Goal: Use online tool/utility: Use online tool/utility

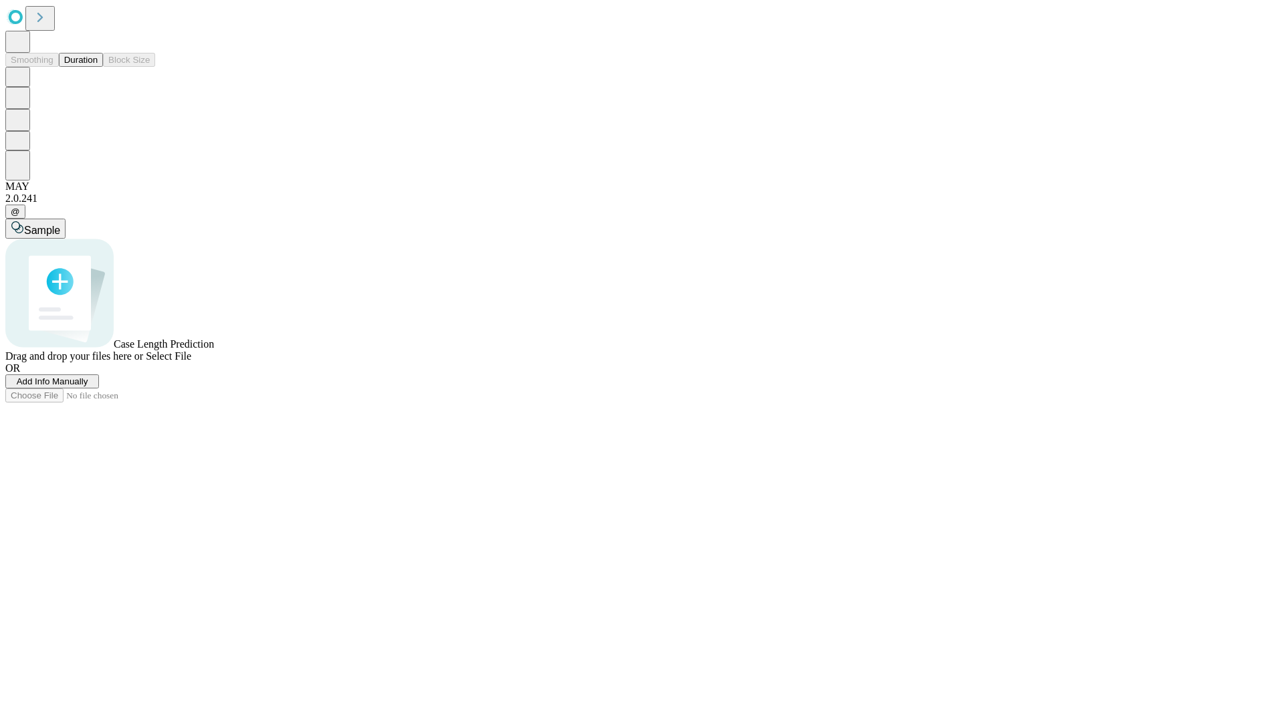
click at [98, 67] on button "Duration" at bounding box center [81, 60] width 44 height 14
click at [60, 225] on span "Sample" at bounding box center [42, 230] width 36 height 11
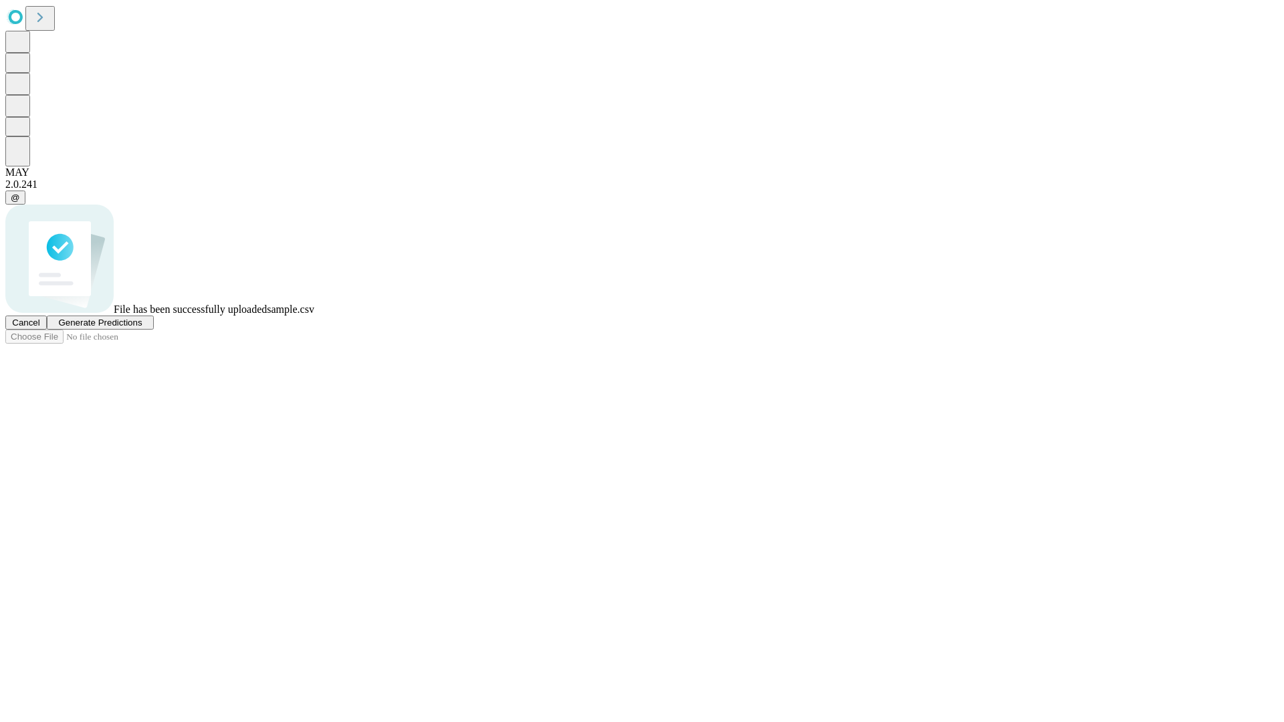
click at [142, 328] on span "Generate Predictions" at bounding box center [100, 323] width 84 height 10
